Goal: Navigation & Orientation: Find specific page/section

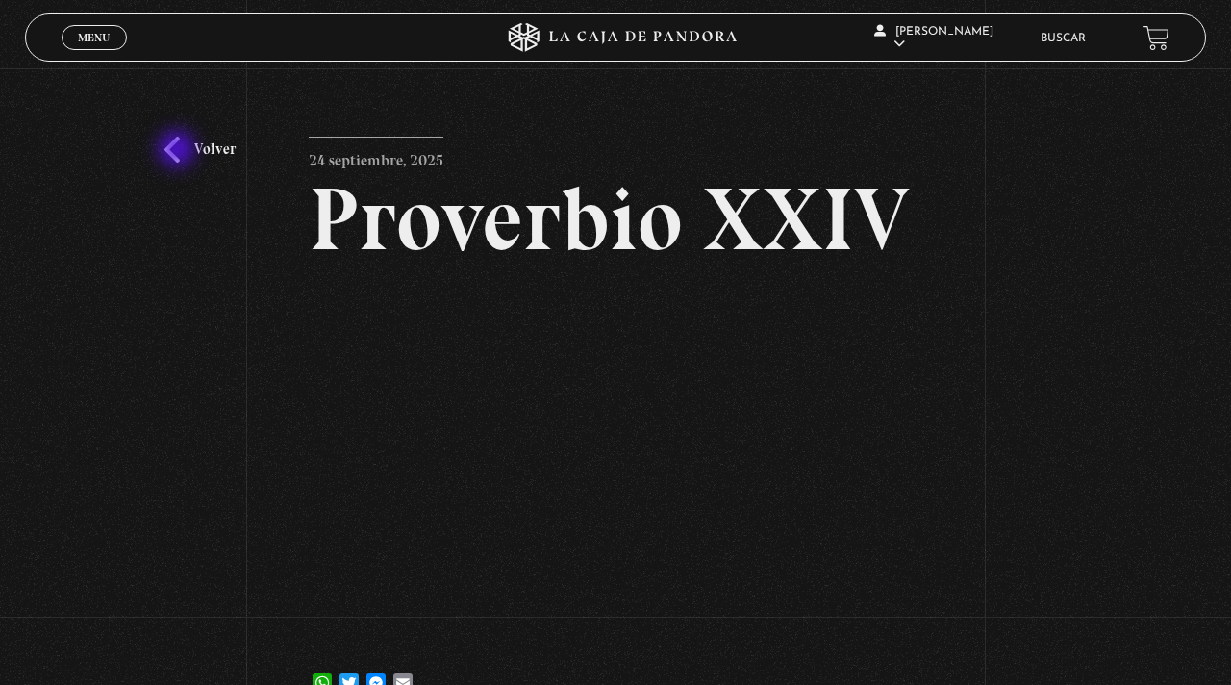
click at [179, 151] on link "Volver" at bounding box center [199, 150] width 71 height 26
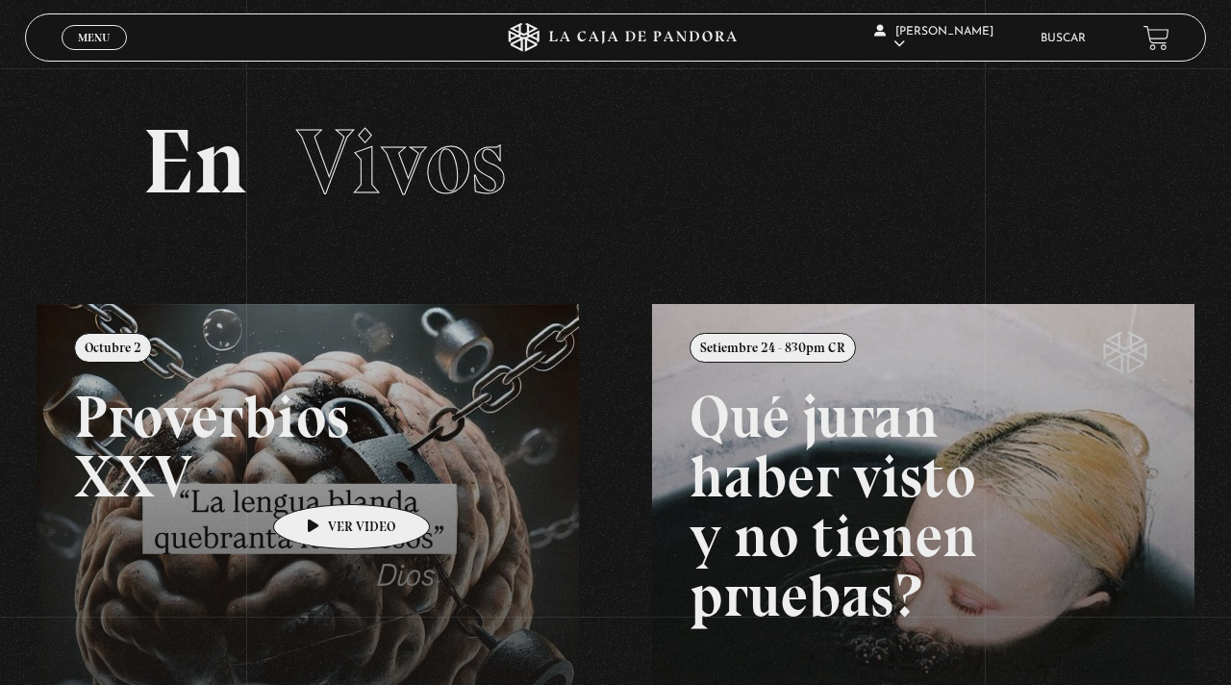
click at [321, 475] on link at bounding box center [652, 646] width 1231 height 685
